Goal: Task Accomplishment & Management: Manage account settings

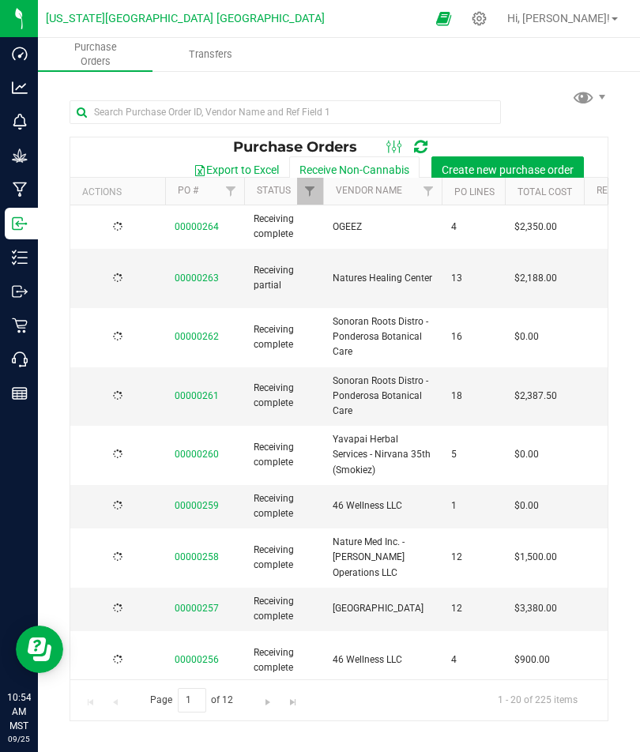
click at [0, 0] on p "Retail" at bounding box center [0, 0] width 0 height 0
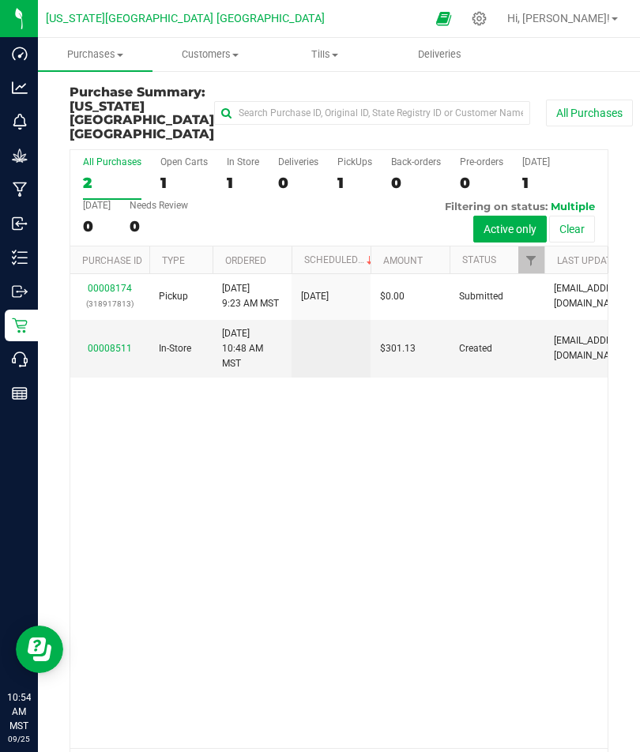
click at [487, 19] on icon at bounding box center [479, 18] width 15 height 15
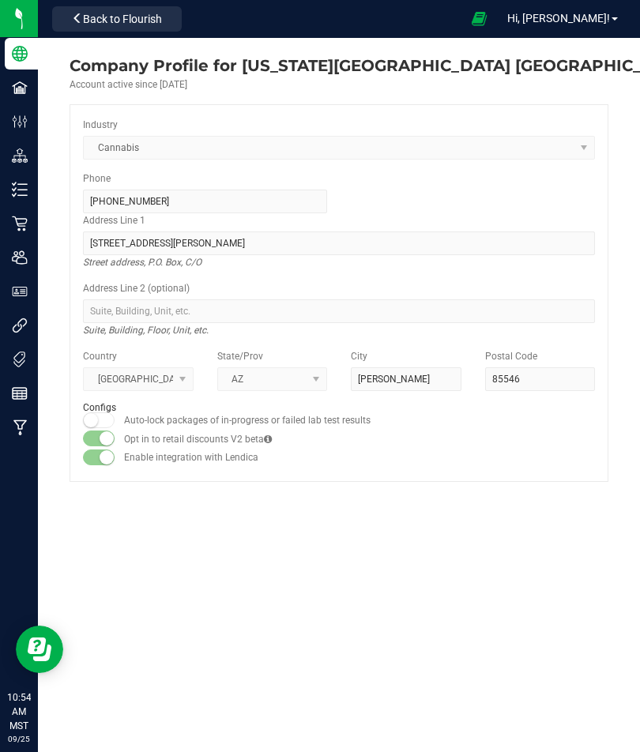
click at [19, 218] on icon at bounding box center [20, 224] width 16 height 16
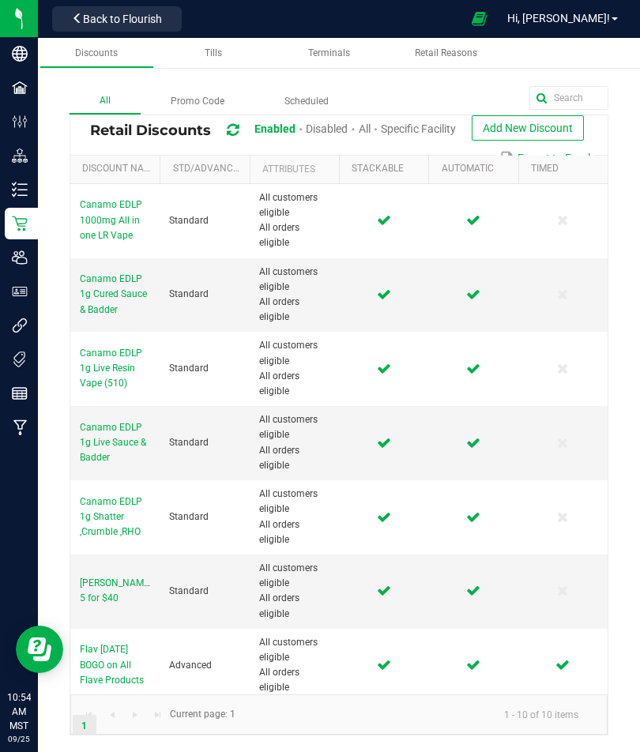
click at [595, 73] on div "All Promo Code Scheduled Retail Discounts Enabled Disabled All Specific Facilit…" at bounding box center [339, 395] width 602 height 713
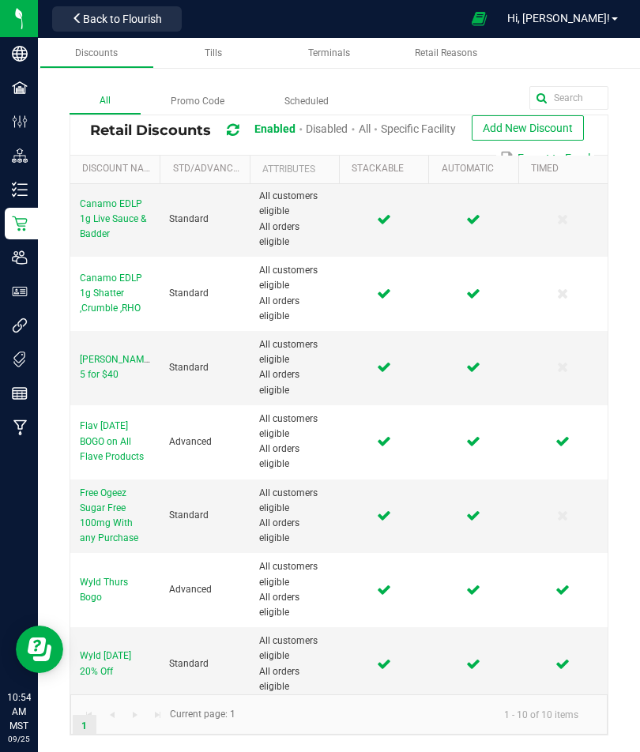
scroll to position [224, 0]
click at [122, 653] on span "Wyld [DATE] 20% Off" at bounding box center [105, 663] width 51 height 26
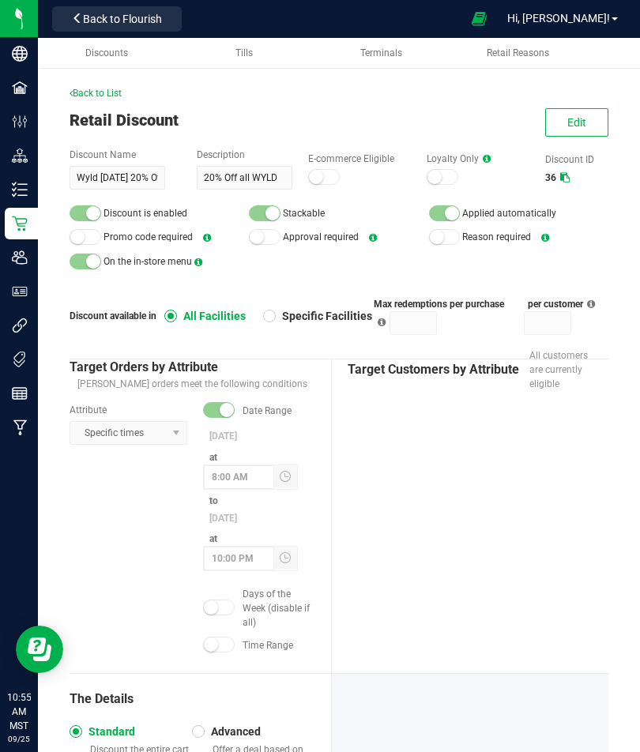
click at [224, 403] on small at bounding box center [227, 410] width 14 height 14
click at [218, 402] on span at bounding box center [219, 410] width 32 height 16
click at [573, 119] on span "Edit" at bounding box center [576, 122] width 19 height 13
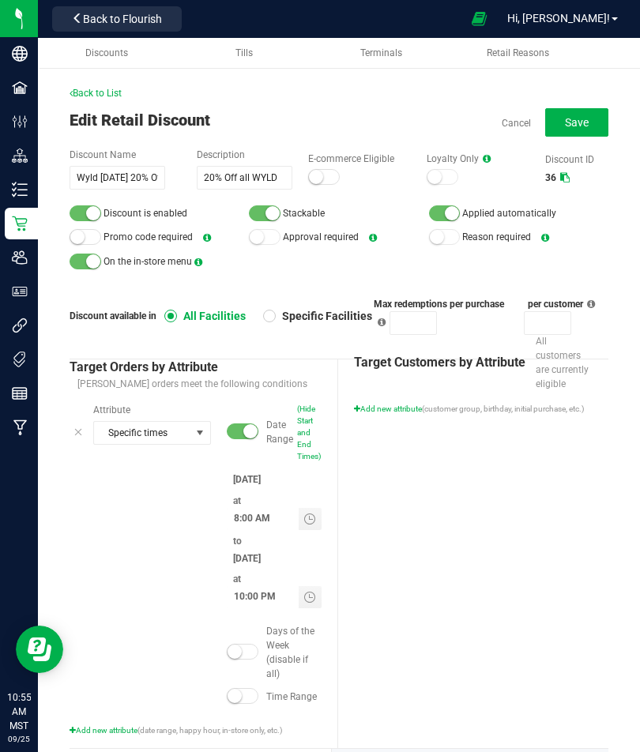
click at [242, 424] on span at bounding box center [243, 432] width 32 height 16
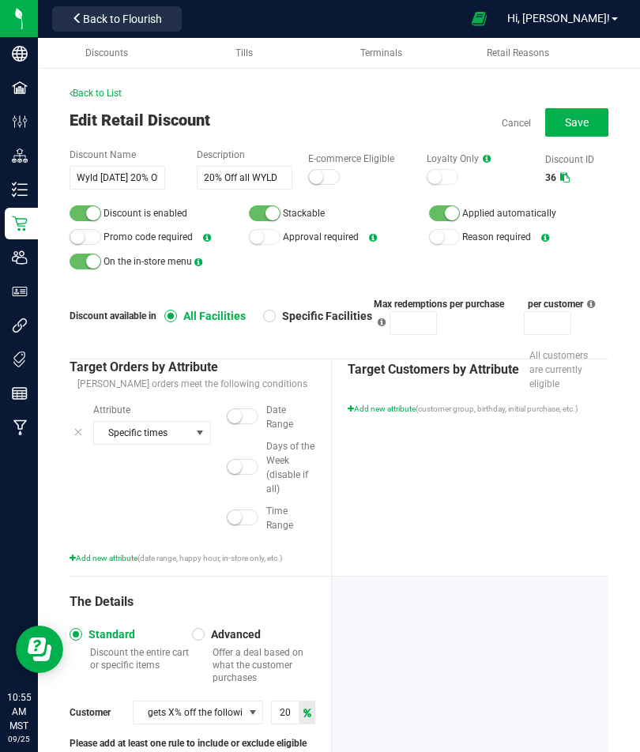
click at [581, 123] on span "Save" at bounding box center [577, 122] width 24 height 13
